Goal: Transaction & Acquisition: Purchase product/service

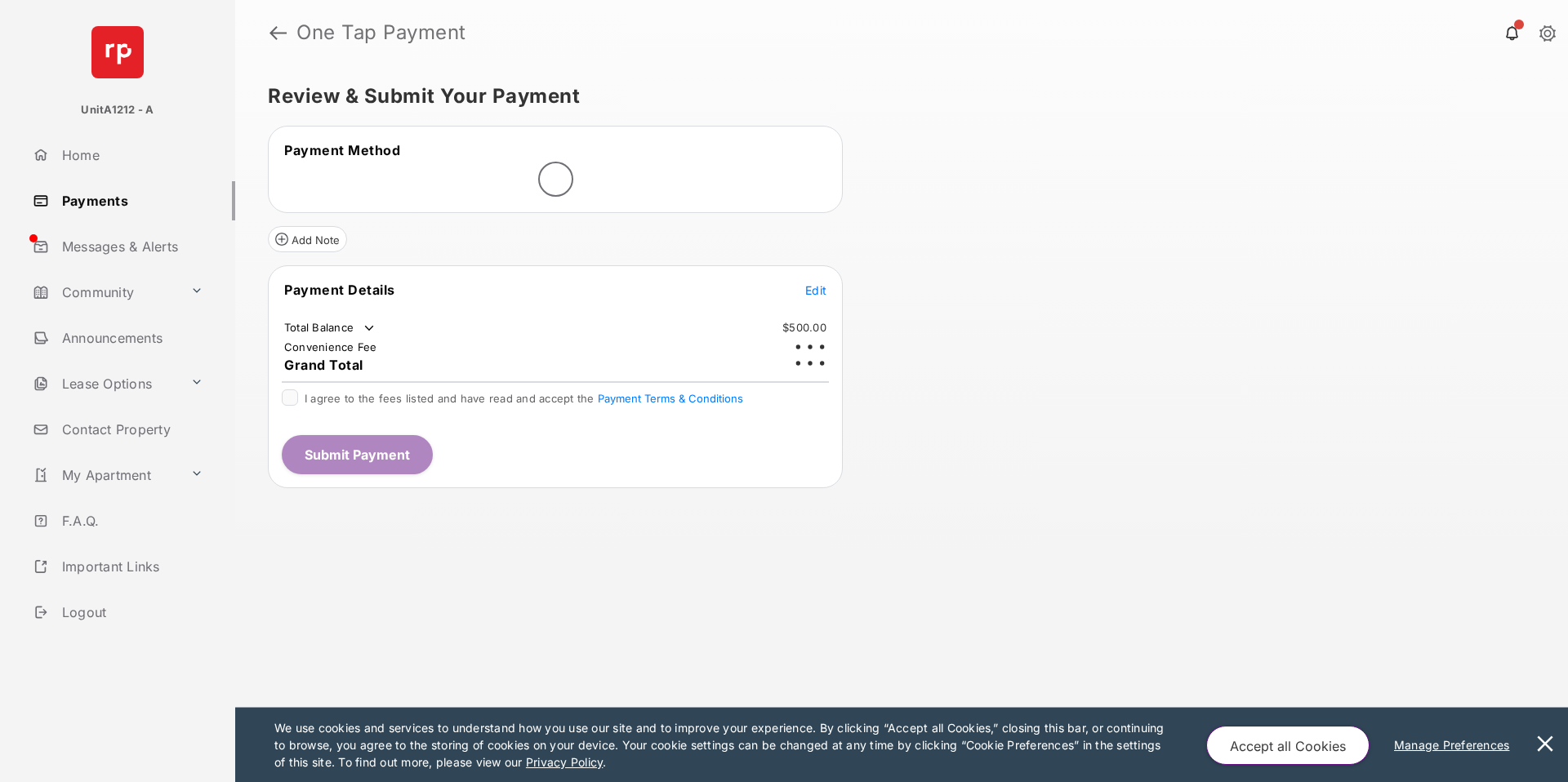
click at [1539, 730] on button at bounding box center [1546, 745] width 33 height 74
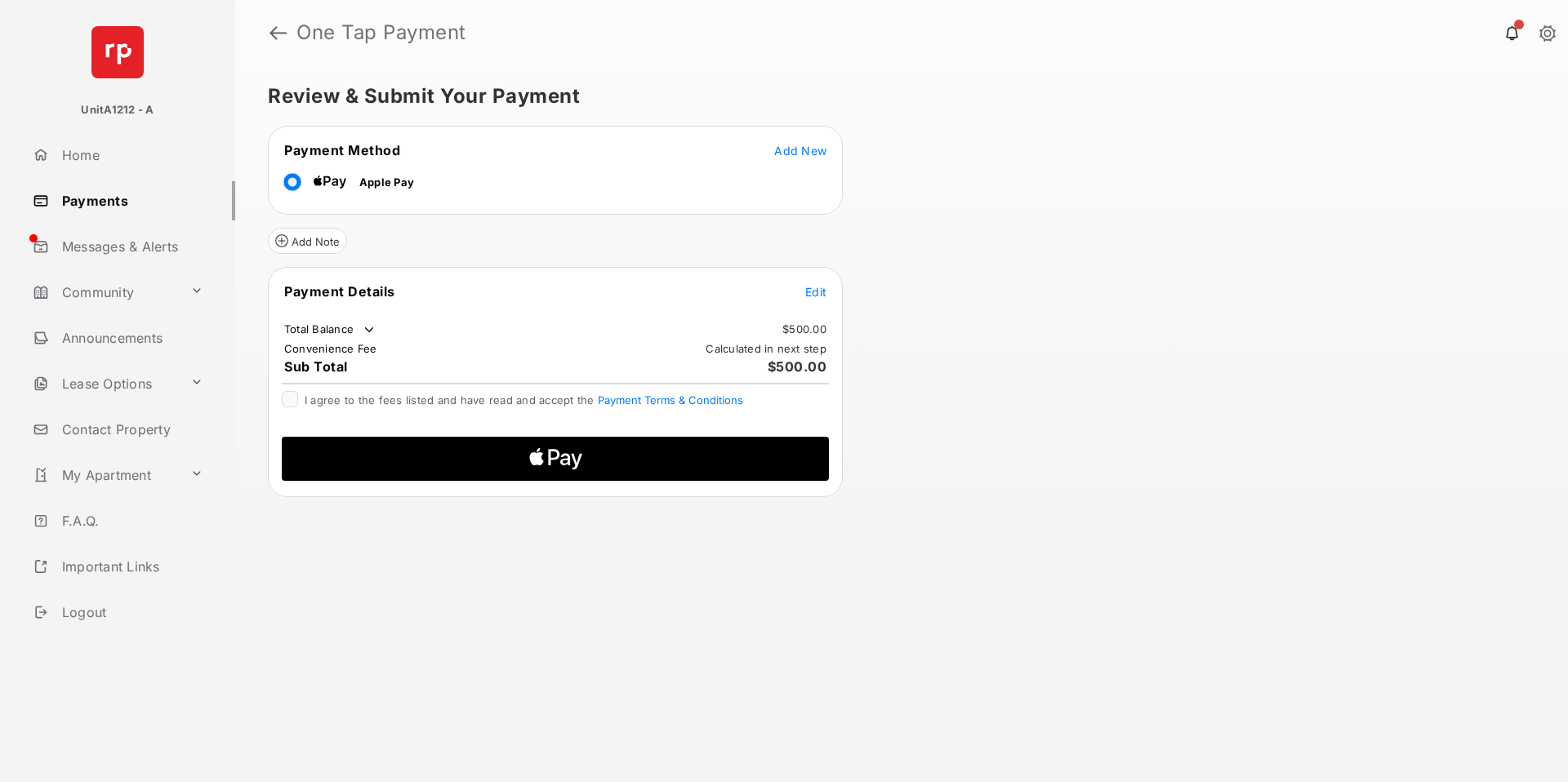
click at [829, 297] on tr "Payment Details Edit" at bounding box center [555, 301] width 570 height 38
click at [822, 293] on span "Edit" at bounding box center [816, 292] width 22 height 14
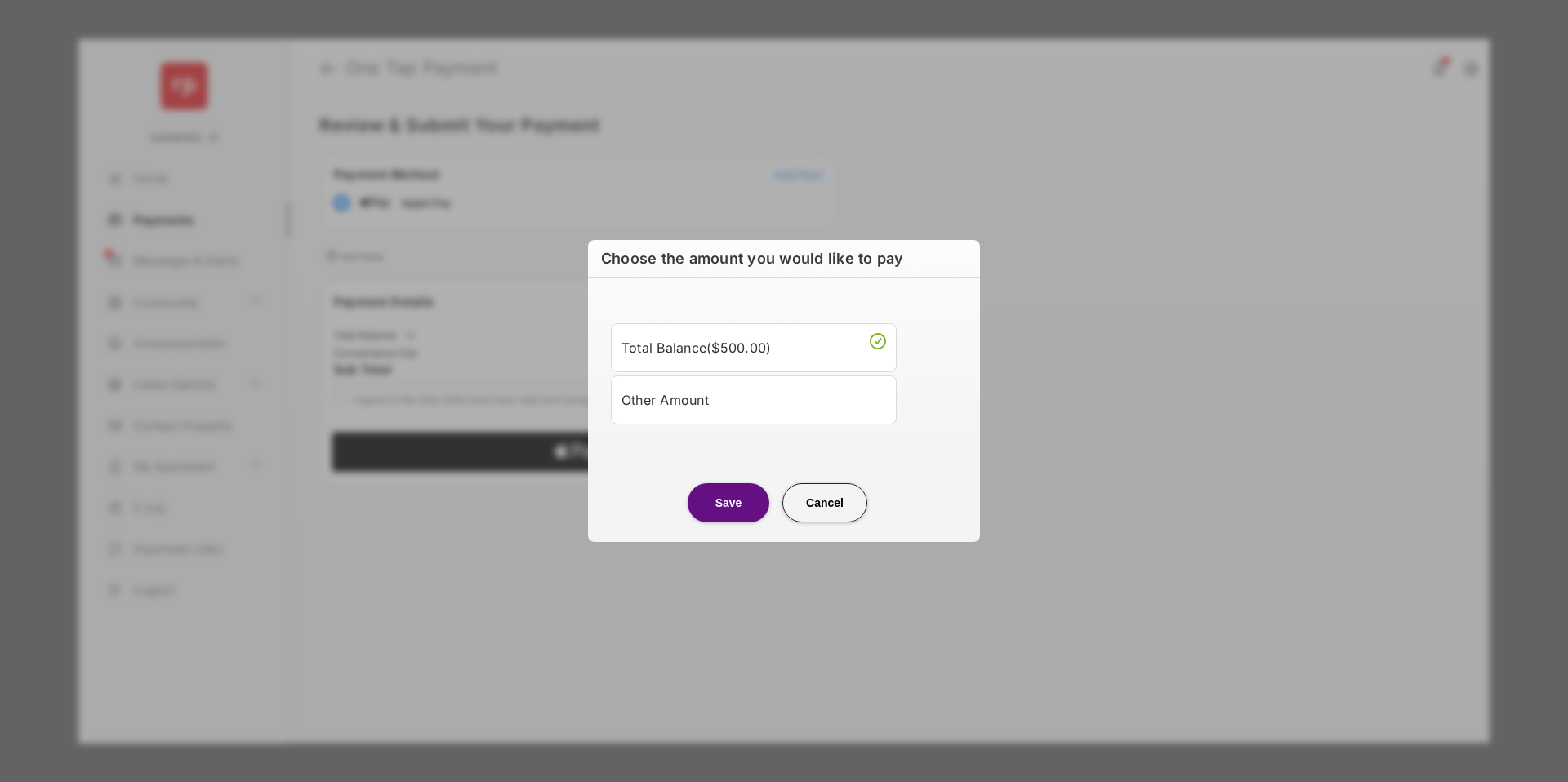
click at [657, 405] on div "Other Amount" at bounding box center [754, 400] width 264 height 28
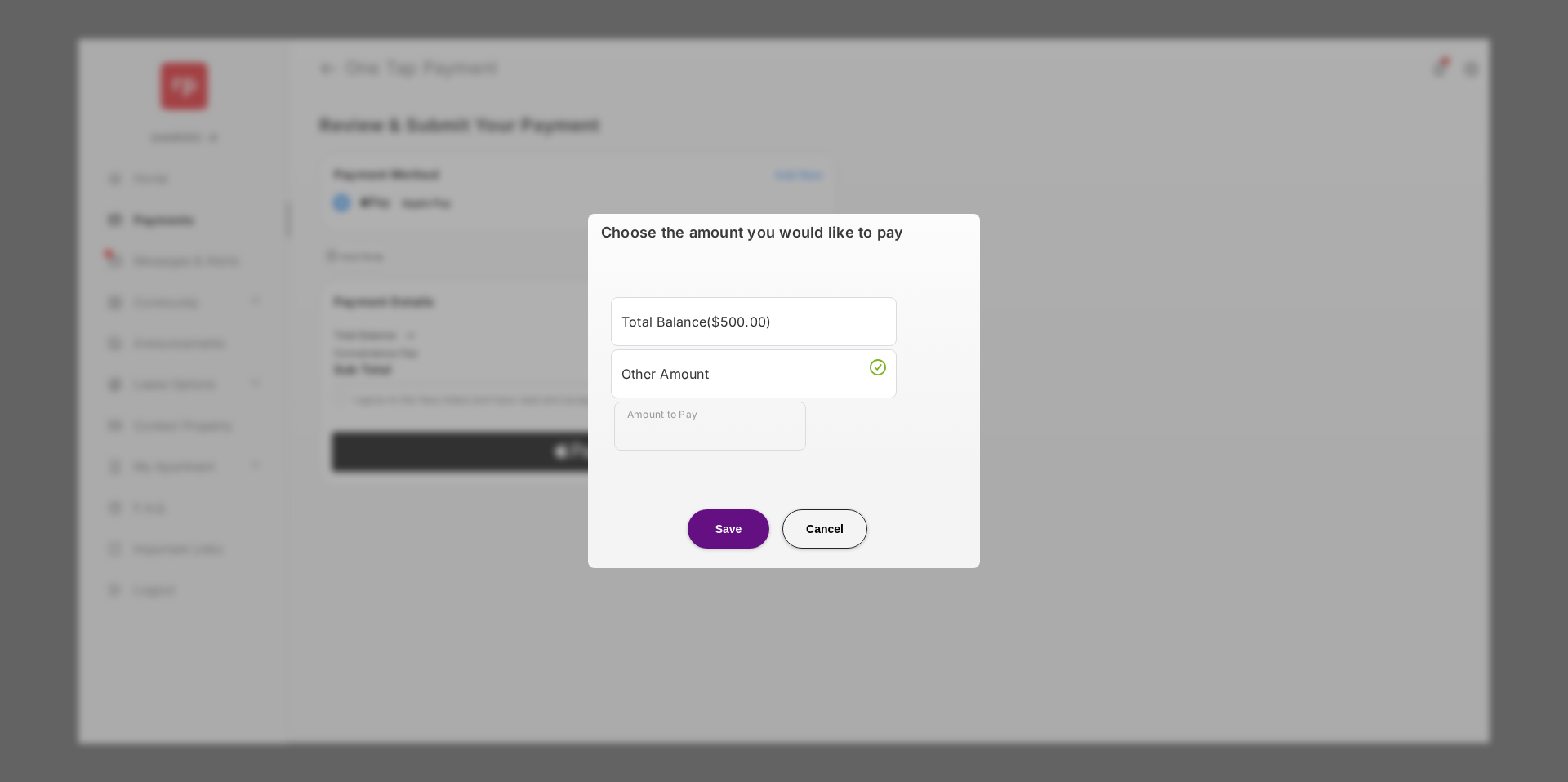
click at [656, 451] on div "Total Balance ( $500.00 ) Other Amount Amount to Pay Required field" at bounding box center [783, 374] width 372 height 205
click at [653, 429] on input "Amount to Pay" at bounding box center [710, 426] width 192 height 49
type input "***"
click at [661, 510] on center "Save Cancel" at bounding box center [784, 522] width 353 height 53
click at [709, 526] on button "Save" at bounding box center [728, 528] width 82 height 39
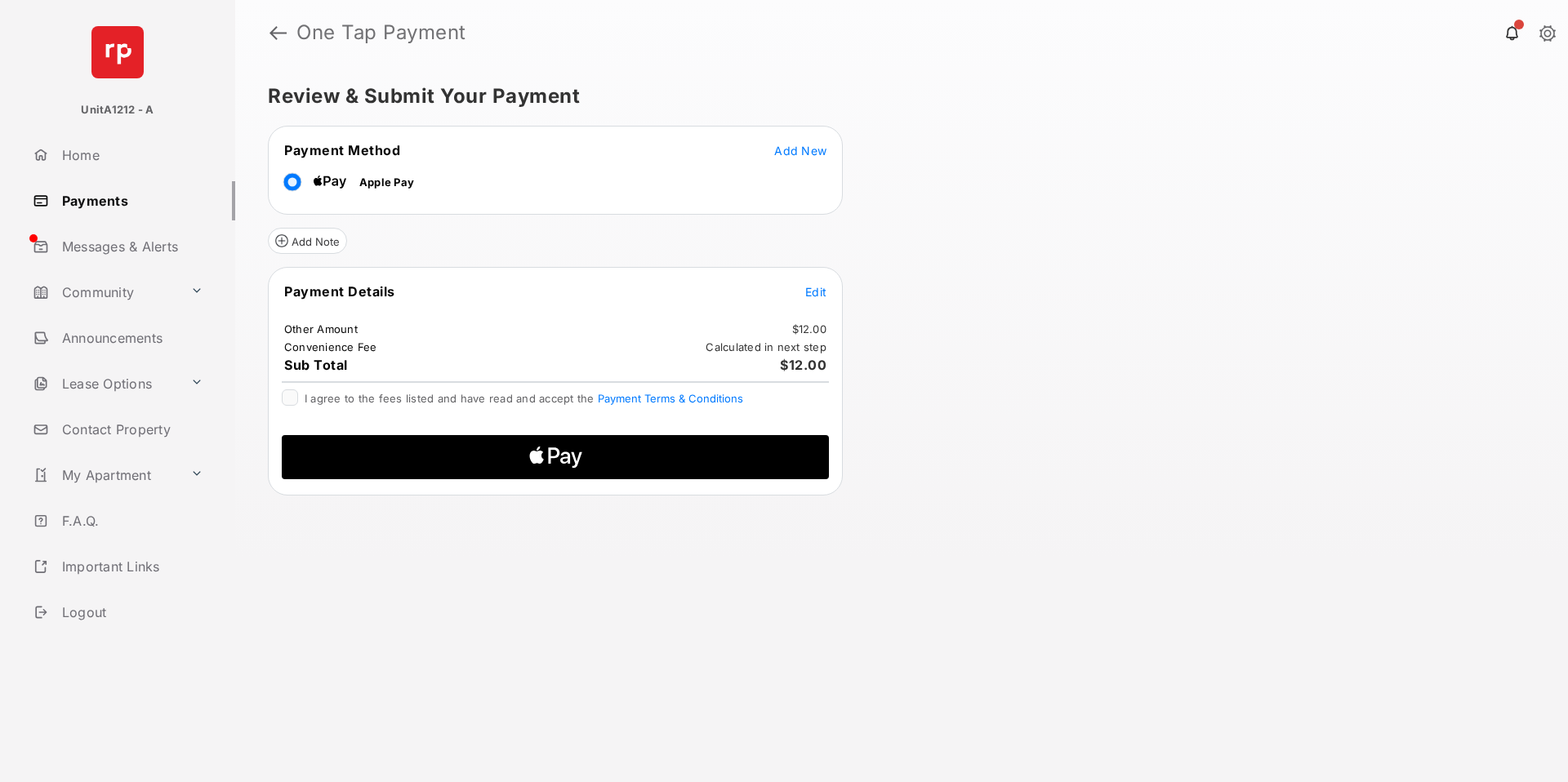
click at [717, 460] on span "Apple Logo" at bounding box center [554, 457] width 521 height 44
click at [290, 406] on div "I agree to the fees listed and have read and accept the Payment Terms & Conditi…" at bounding box center [555, 399] width 547 height 20
click at [316, 441] on span "Apple Logo" at bounding box center [554, 457] width 521 height 44
drag, startPoint x: 301, startPoint y: 430, endPoint x: 310, endPoint y: 445, distance: 17.5
click at [302, 431] on div at bounding box center [555, 451] width 573 height 60
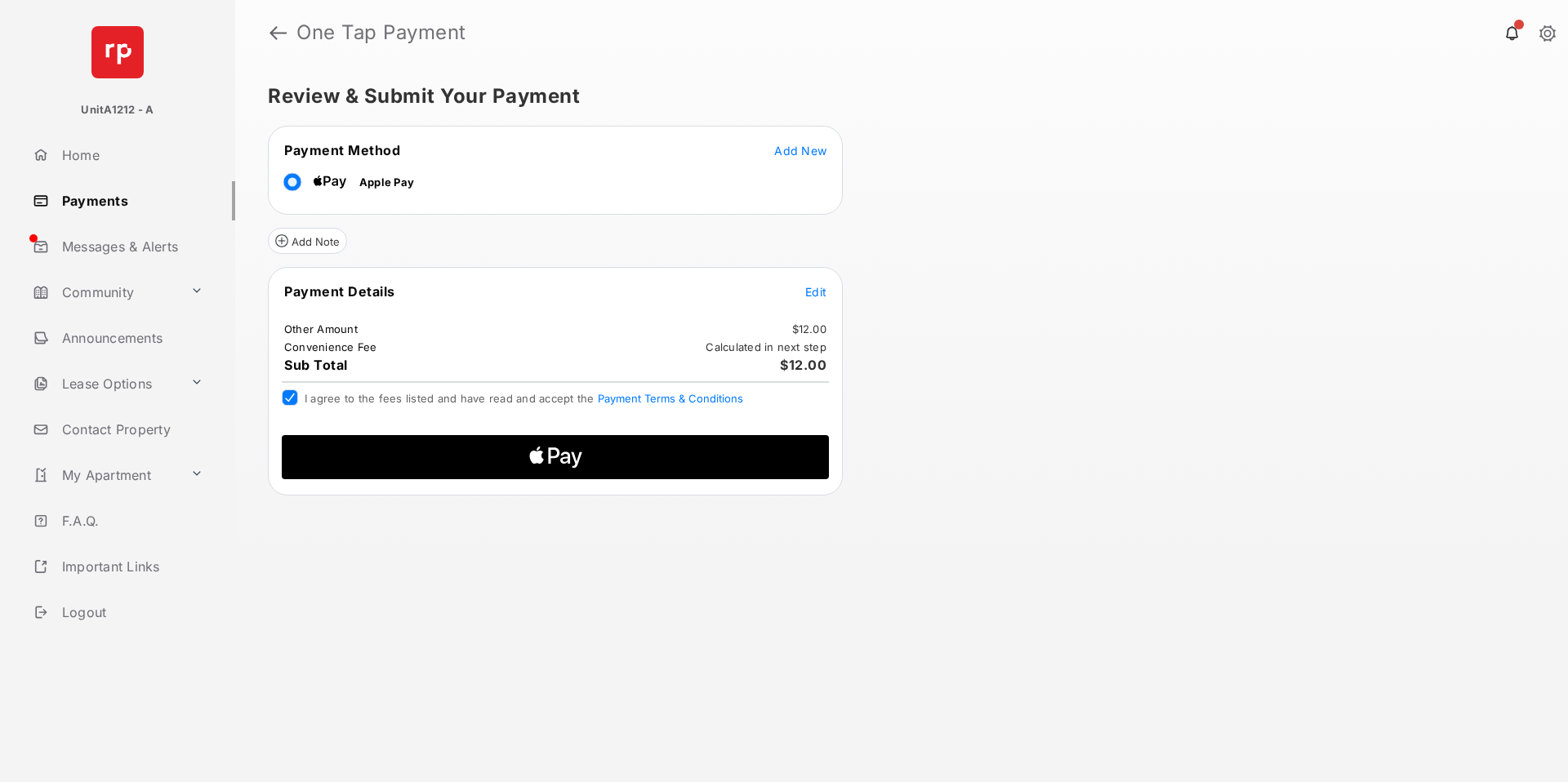
click at [314, 452] on span "Apple Logo" at bounding box center [554, 457] width 521 height 44
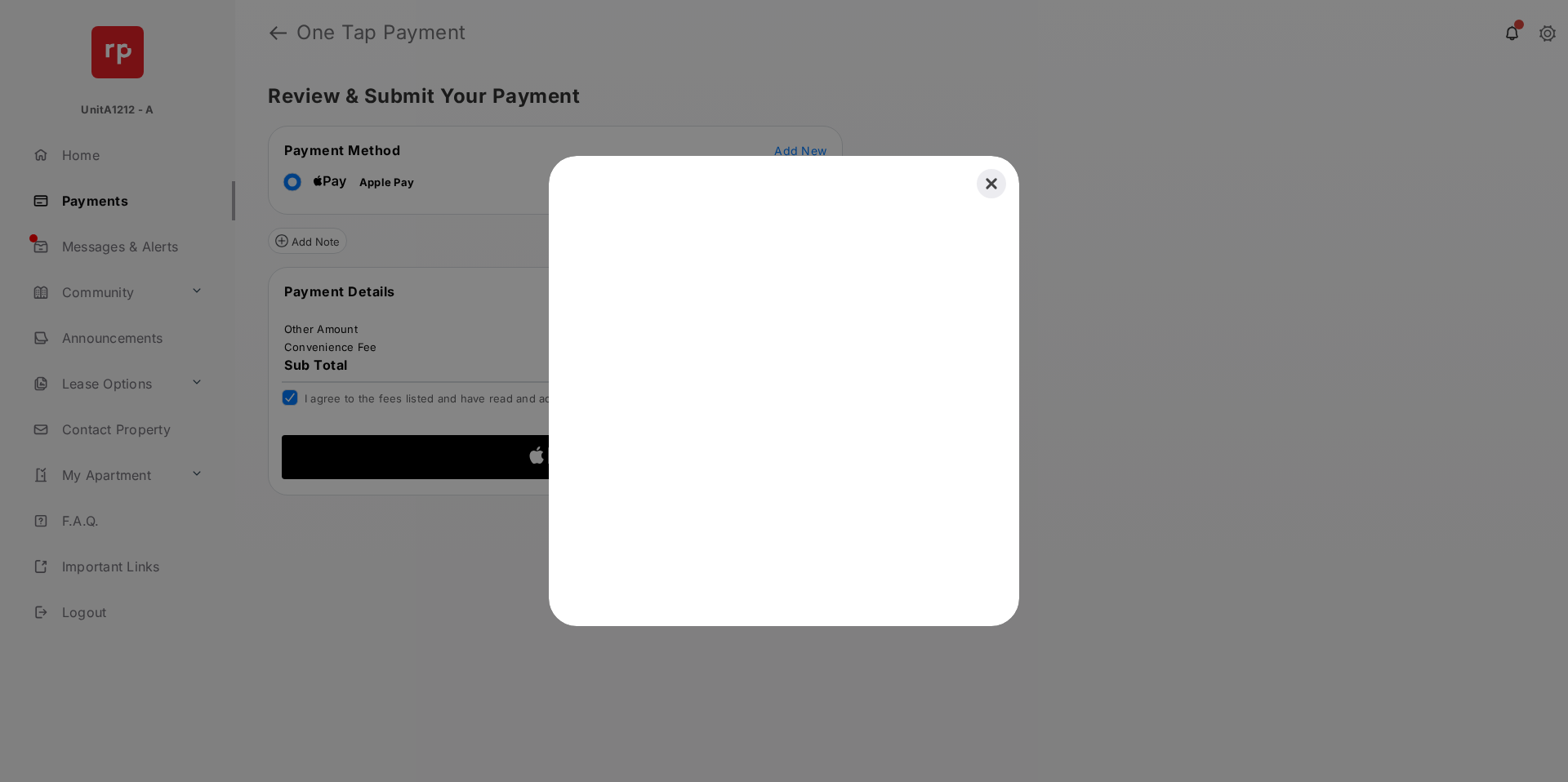
click at [991, 182] on button "Close" at bounding box center [991, 184] width 36 height 36
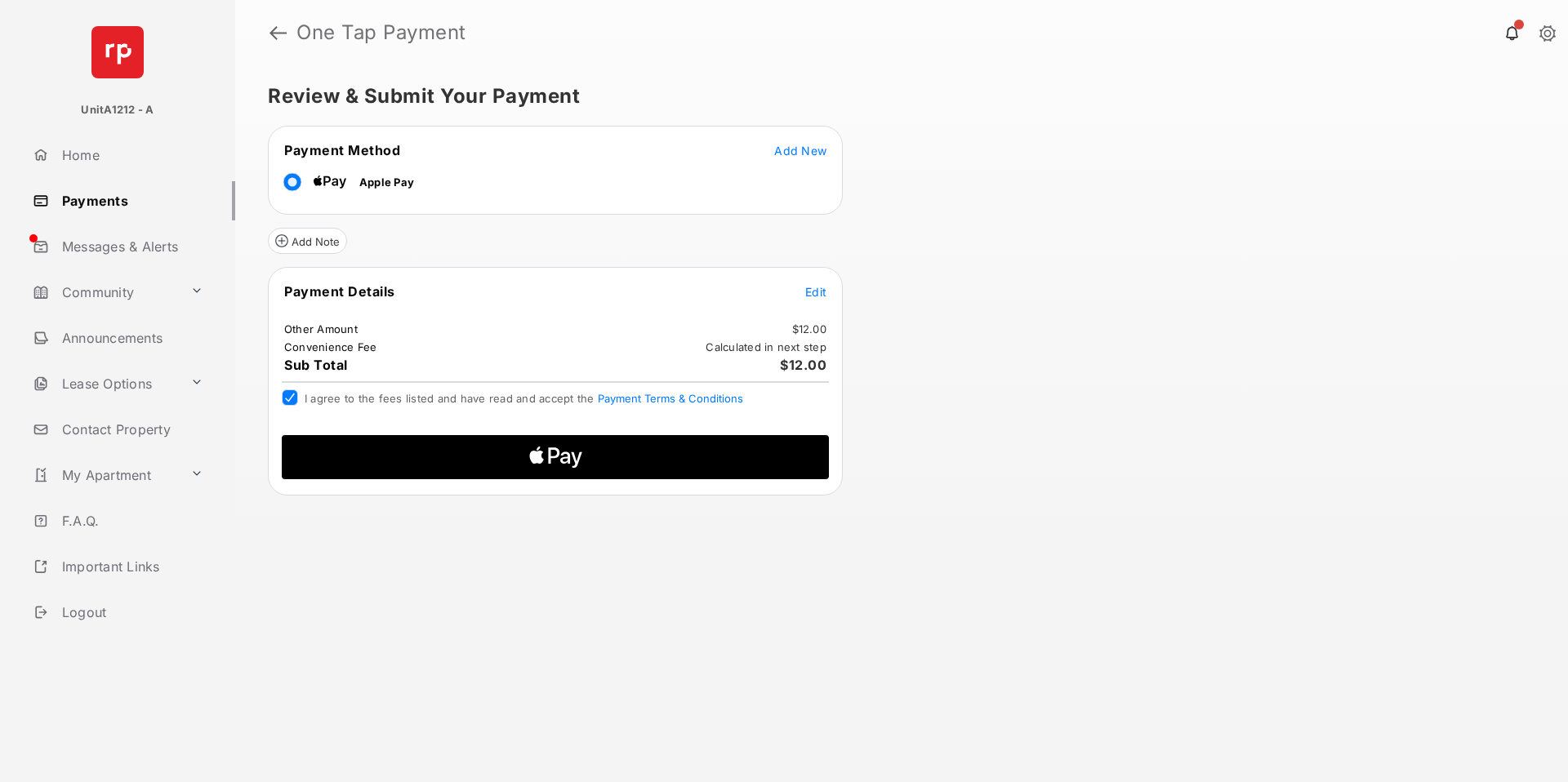
click at [568, 454] on icon "Apple Pay" at bounding box center [564, 457] width 9 height 12
click at [599, 452] on icon "Apple Logo" at bounding box center [556, 457] width 261 height 44
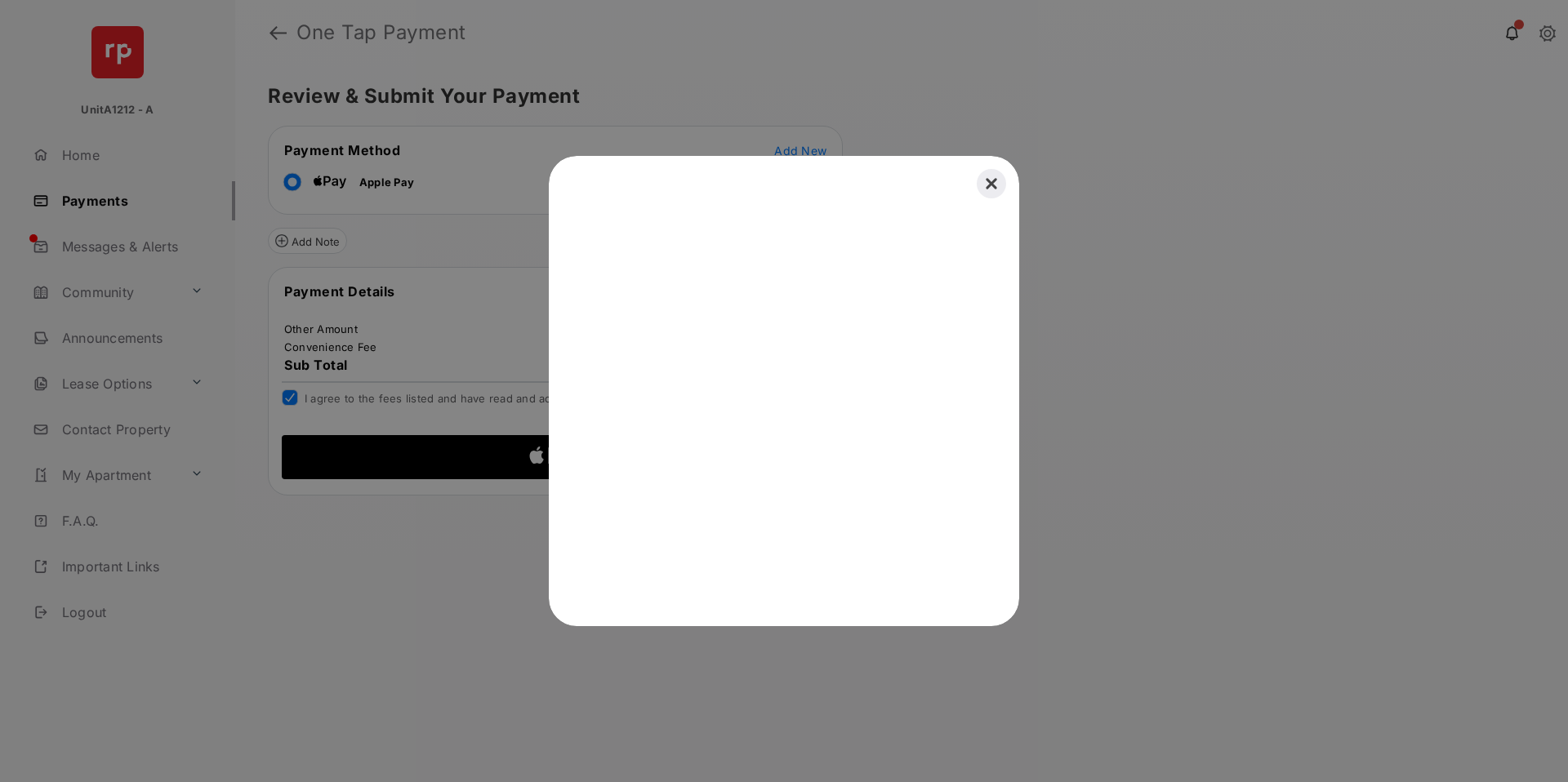
click at [995, 179] on button "Close" at bounding box center [991, 184] width 36 height 36
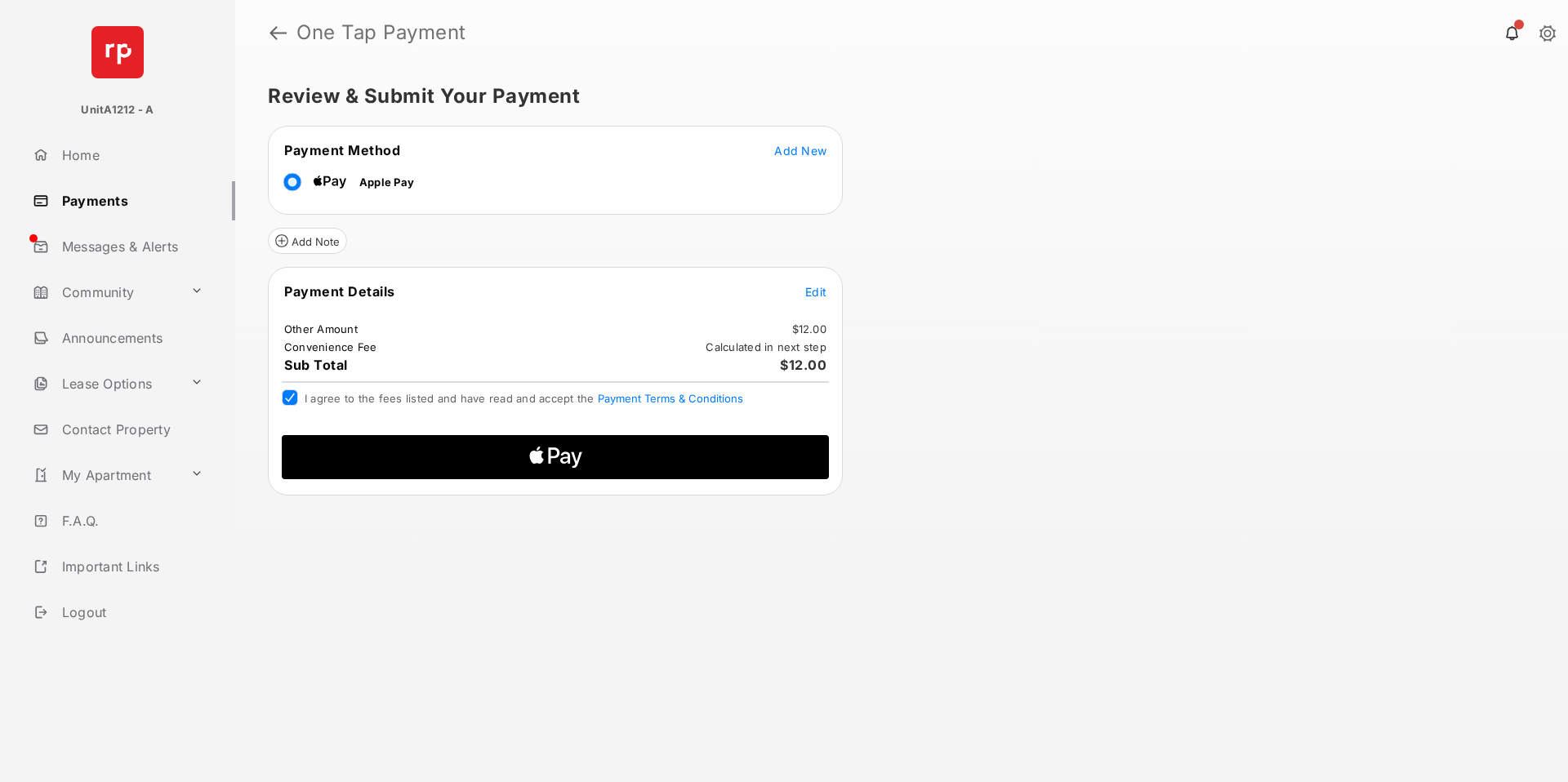
click at [729, 461] on span "Apple Logo" at bounding box center [554, 457] width 521 height 44
